Goal: Information Seeking & Learning: Check status

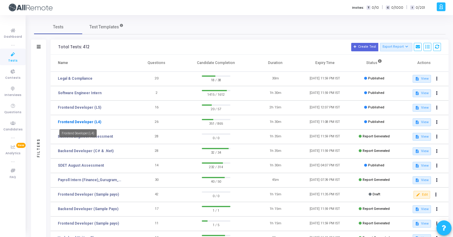
click at [91, 121] on link "Frontend Developer (L4)" at bounding box center [79, 121] width 43 height 5
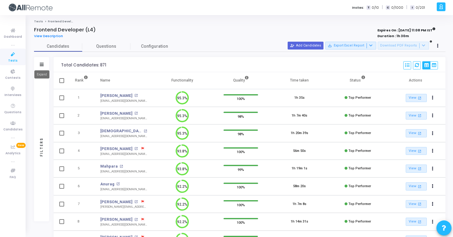
click at [40, 64] on icon at bounding box center [42, 64] width 4 height 3
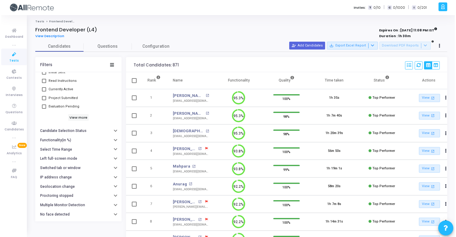
scroll to position [53, 0]
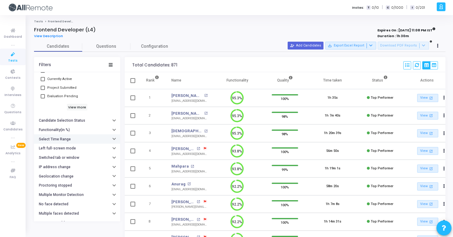
click at [84, 137] on button "Select Time Range" at bounding box center [77, 138] width 86 height 9
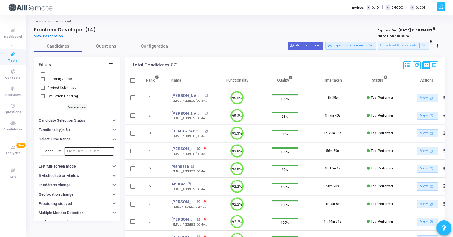
click at [88, 153] on input "text" at bounding box center [89, 151] width 45 height 4
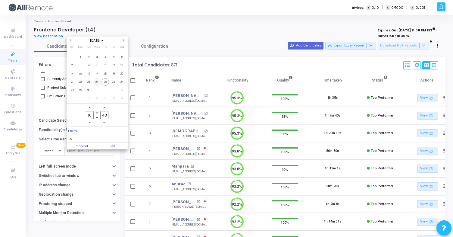
click at [97, 81] on span "24" at bounding box center [97, 82] width 8 height 8
click at [104, 81] on span "25" at bounding box center [106, 82] width 8 height 8
click at [112, 146] on span "Set" at bounding box center [112, 146] width 31 height 7
type input "9/24/2025, 10:43 AM - 9/25/2025, 10:43 AM"
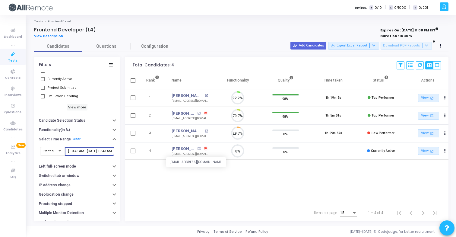
scroll to position [13, 15]
click at [205, 97] on mat-icon "open_in_new" at bounding box center [206, 95] width 3 height 3
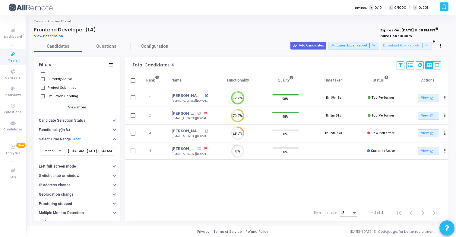
scroll to position [0, 0]
click at [199, 112] on mat-icon "open_in_new" at bounding box center [198, 113] width 3 height 3
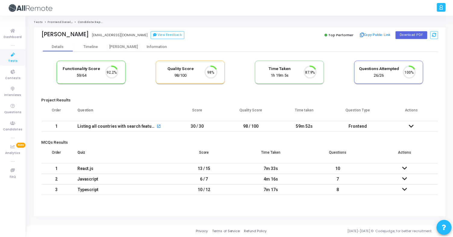
scroll to position [13, 15]
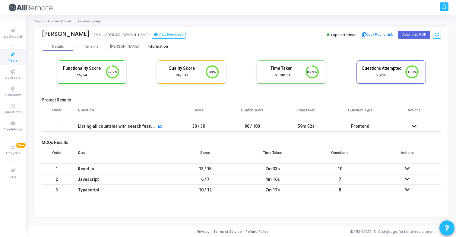
click at [153, 49] on div "Information" at bounding box center [157, 46] width 33 height 9
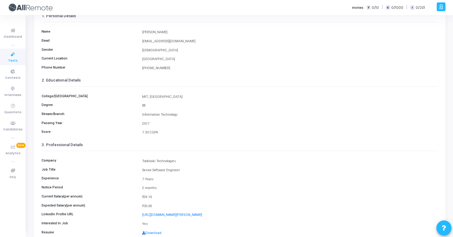
scroll to position [79, 0]
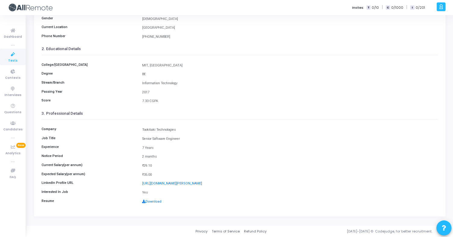
click at [157, 200] on link "Download" at bounding box center [151, 201] width 19 height 4
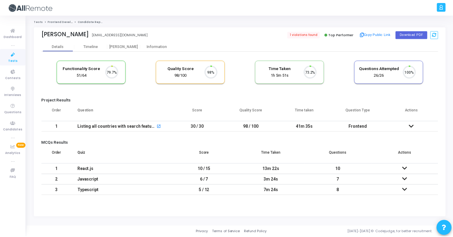
scroll to position [13, 15]
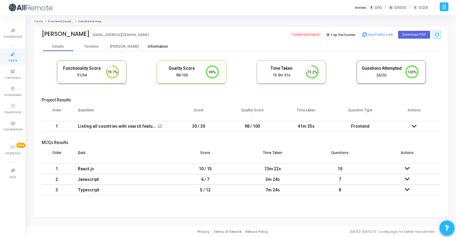
click at [163, 45] on div "Information" at bounding box center [157, 46] width 33 height 5
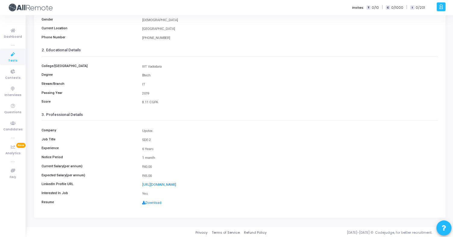
scroll to position [79, 0]
